Goal: Check status: Check status

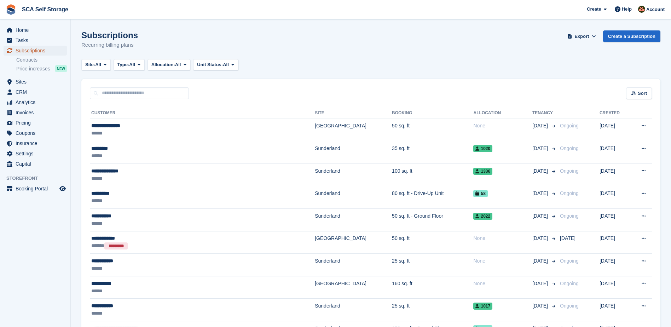
click at [33, 50] on span "Subscriptions" at bounding box center [37, 51] width 42 height 10
click at [44, 34] on span "Home" at bounding box center [37, 30] width 42 height 10
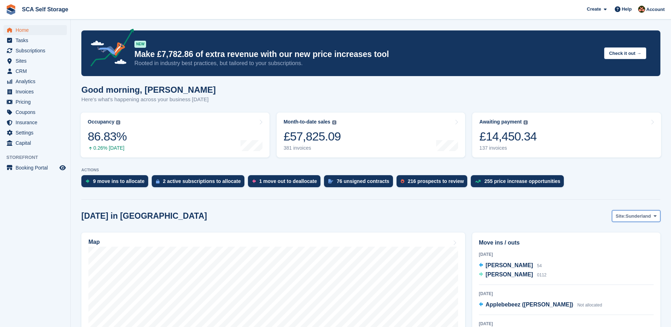
drag, startPoint x: 641, startPoint y: 214, endPoint x: 631, endPoint y: 226, distance: 15.9
click at [640, 214] on span "Sunderland" at bounding box center [638, 216] width 25 height 7
click at [611, 246] on link "[GEOGRAPHIC_DATA]" at bounding box center [626, 245] width 64 height 13
click at [500, 276] on span "Asha Benny" at bounding box center [509, 274] width 47 height 6
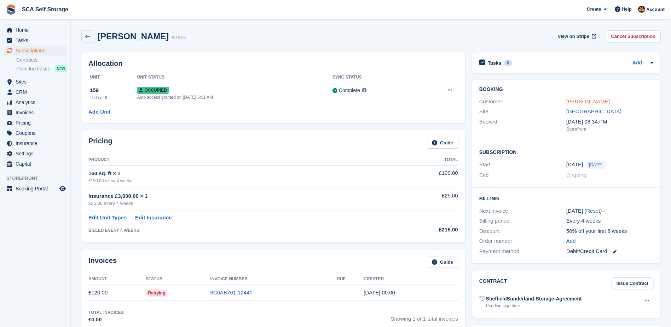
click at [573, 102] on link "[PERSON_NAME]" at bounding box center [589, 101] width 44 height 6
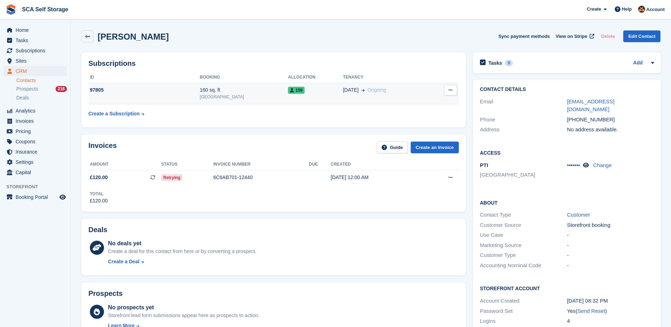
click at [386, 89] on div "18 Aug Ongoing" at bounding box center [386, 89] width 86 height 7
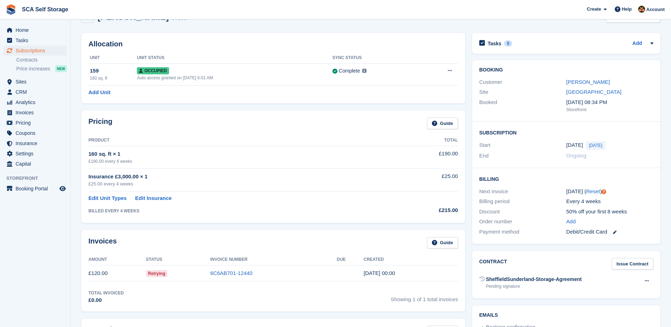
scroll to position [35, 0]
